Goal: Use online tool/utility: Utilize a website feature to perform a specific function

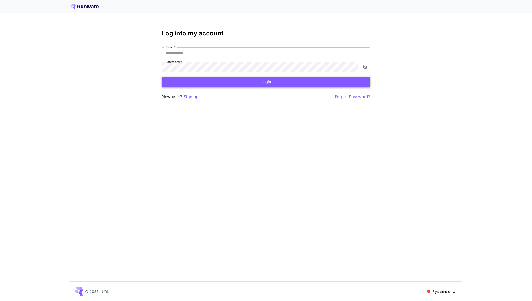
type input "**********"
click at [315, 86] on button "Login" at bounding box center [266, 82] width 209 height 11
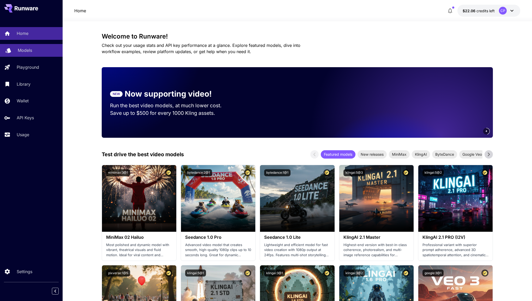
click at [31, 56] on link "Models" at bounding box center [31, 50] width 63 height 13
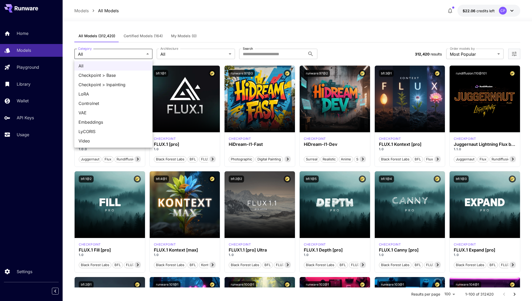
click at [148, 38] on div at bounding box center [266, 150] width 532 height 301
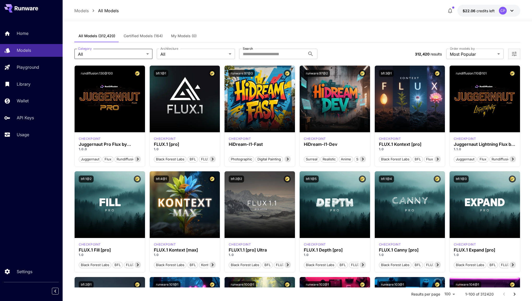
click at [147, 35] on span "Certified Models (164)" at bounding box center [143, 36] width 39 height 5
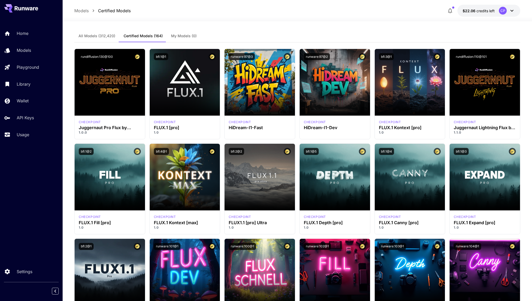
click at [93, 36] on span "All Models (312,420)" at bounding box center [96, 36] width 37 height 5
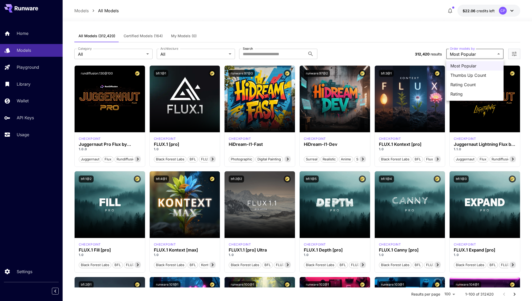
click at [382, 52] on div at bounding box center [266, 150] width 532 height 301
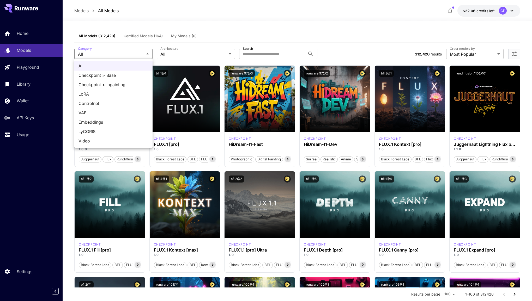
click at [111, 76] on span "Checkpoint > Base" at bounding box center [113, 75] width 70 height 6
type input "**********"
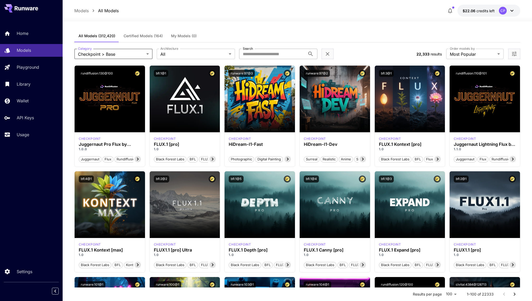
click at [262, 57] on input "Search" at bounding box center [272, 54] width 66 height 10
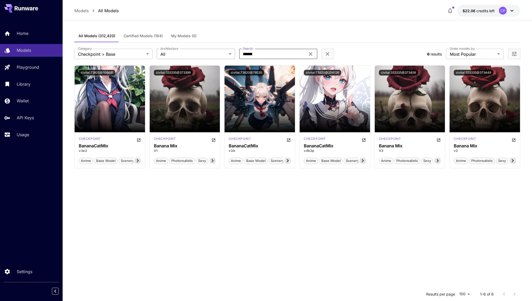
type input "******"
click at [175, 52] on body "**********" at bounding box center [266, 198] width 532 height 396
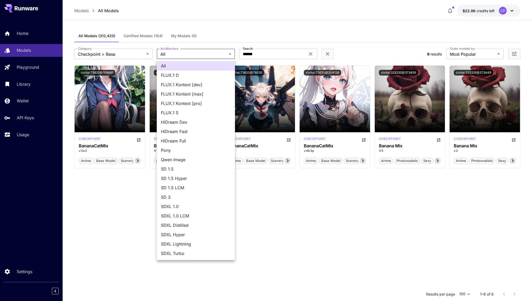
click at [276, 208] on div at bounding box center [266, 150] width 532 height 301
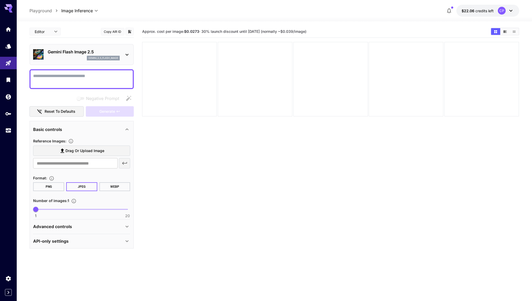
click at [110, 152] on label "Drag or upload image" at bounding box center [81, 151] width 97 height 11
click at [0, 0] on input "Drag or upload image" at bounding box center [0, 0] width 0 height 0
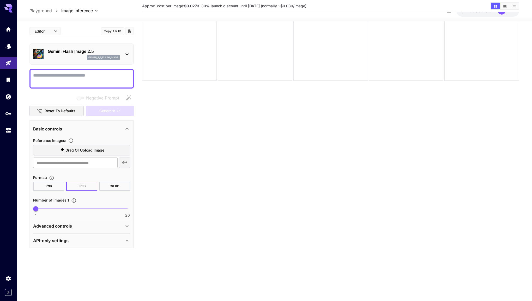
scroll to position [41, 0]
click at [89, 225] on div "Advanced controls" at bounding box center [78, 226] width 91 height 6
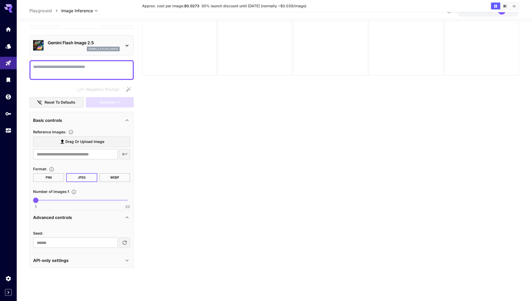
scroll to position [0, 0]
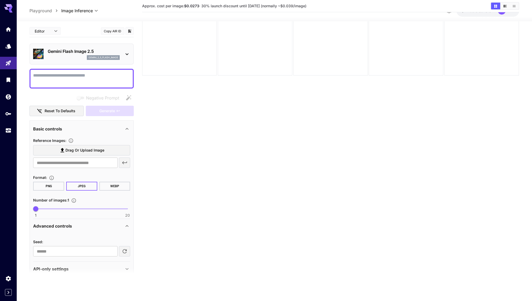
click at [104, 58] on p "gemini_2_5_flash_image" at bounding box center [103, 58] width 30 height 4
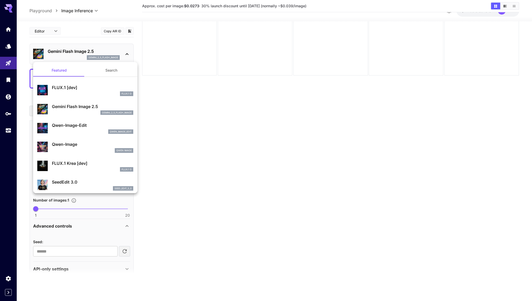
click at [111, 72] on button "Search" at bounding box center [111, 70] width 52 height 13
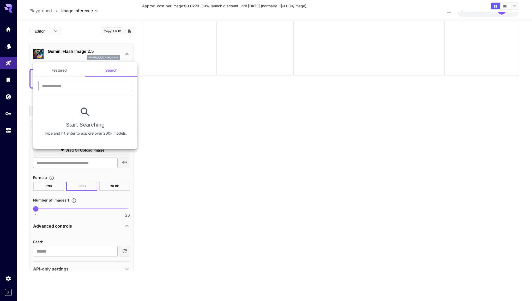
click at [95, 85] on input "text" at bounding box center [85, 86] width 94 height 10
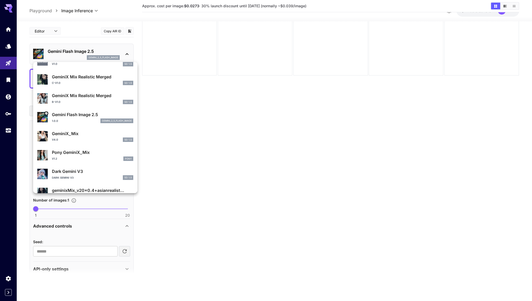
scroll to position [83, 0]
type input "******"
click at [95, 130] on p "GeminiX_Mix" at bounding box center [92, 133] width 81 height 6
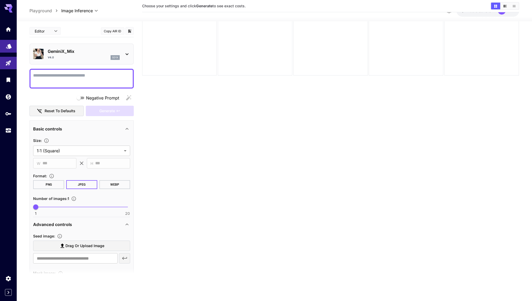
click at [10, 48] on icon "Models" at bounding box center [9, 44] width 6 height 6
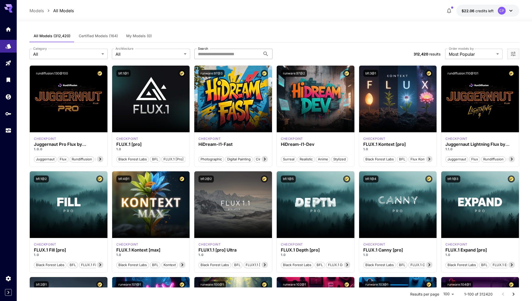
click at [211, 58] on input "Search" at bounding box center [227, 54] width 66 height 10
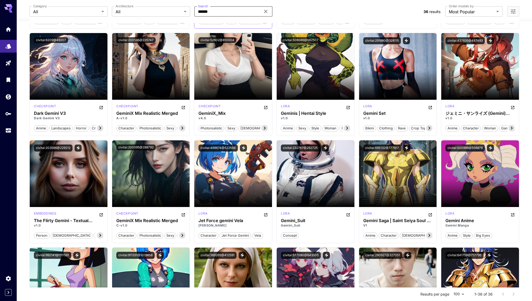
scroll to position [140, 0]
type input "******"
click at [265, 106] on icon "Open in CivitAI" at bounding box center [266, 107] width 4 height 4
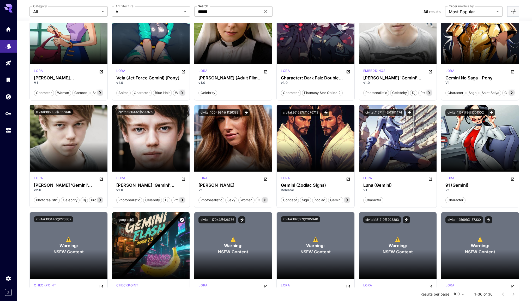
scroll to position [440, 0]
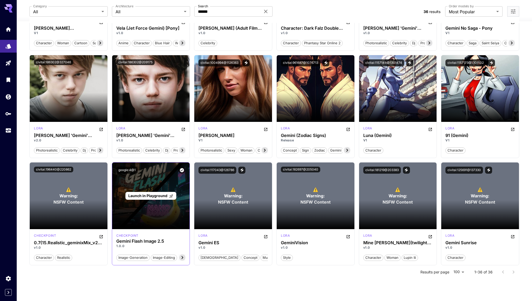
click at [158, 196] on span "Launch in Playground" at bounding box center [147, 196] width 39 height 4
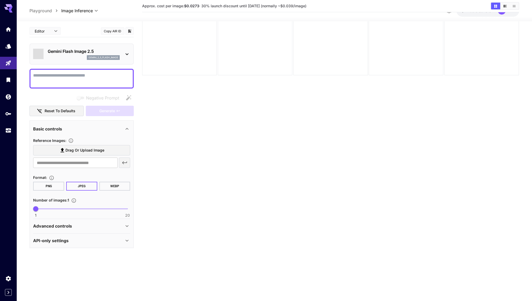
scroll to position [41, 0]
